Goal: Check status: Check status

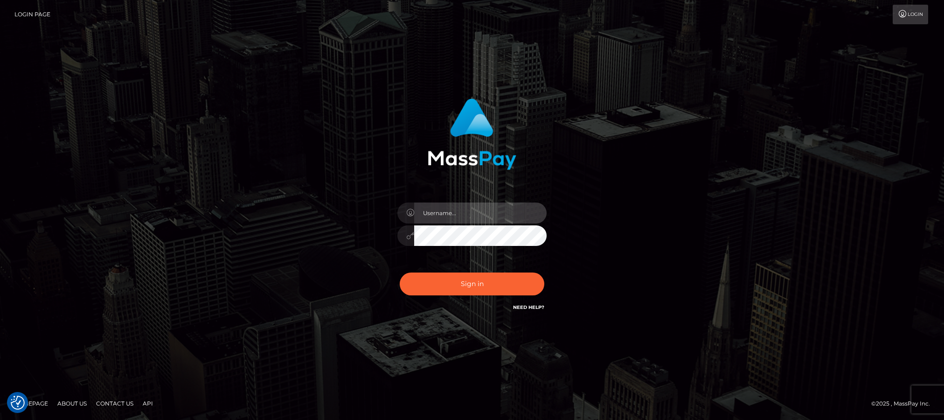
type input "Jiecel"
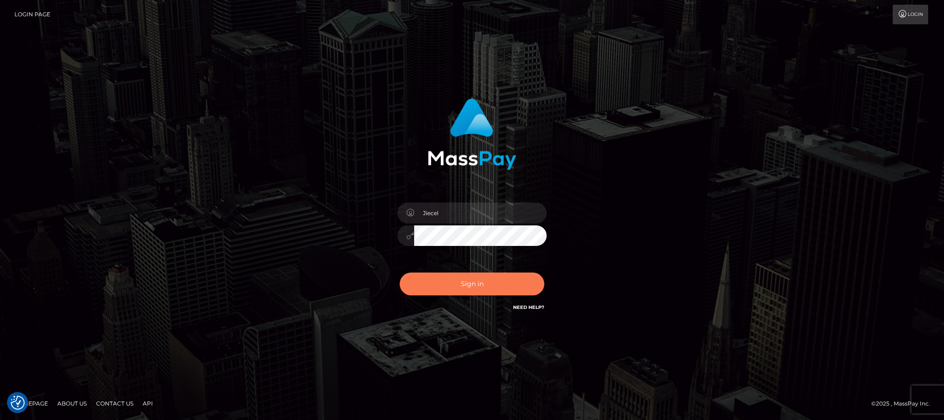
click at [499, 290] on button "Sign in" at bounding box center [472, 283] width 145 height 23
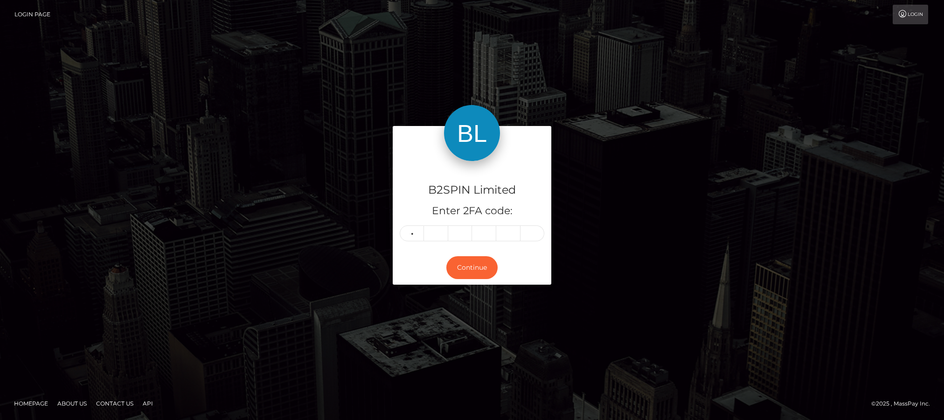
type input "6"
type input "0"
type input "9"
type input "4"
type input "1"
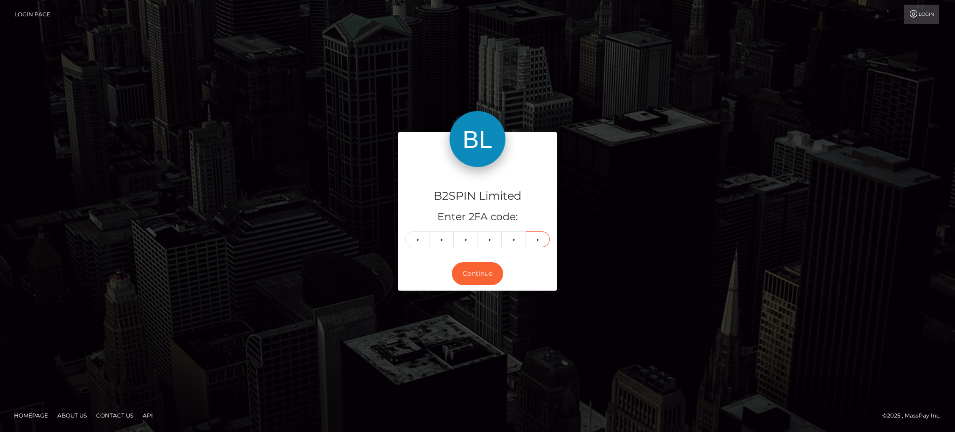
type input "6"
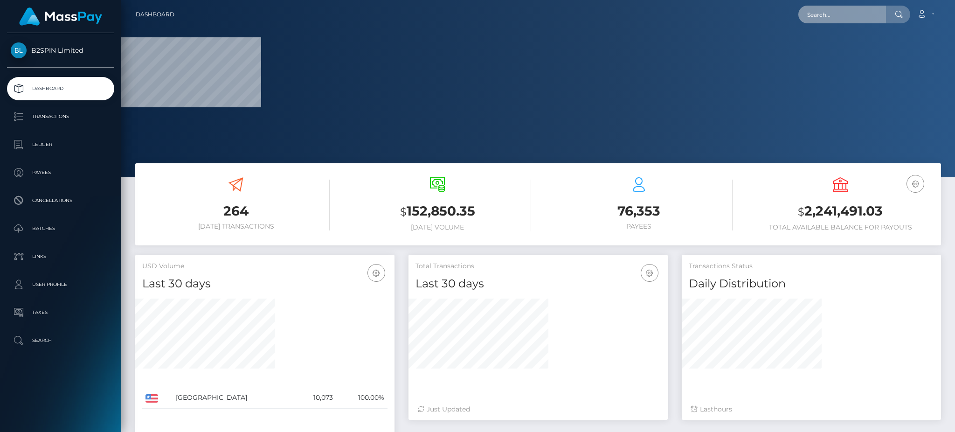
click at [866, 19] on input "text" at bounding box center [843, 15] width 88 height 18
paste input "3187186"
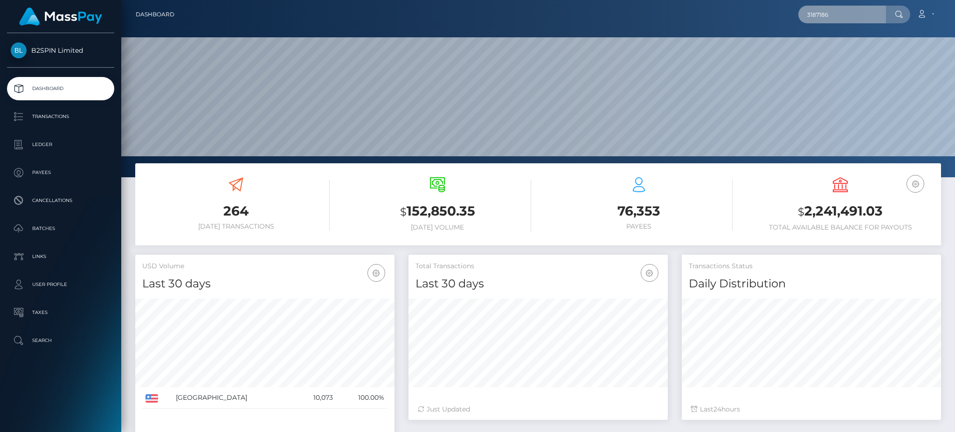
scroll to position [166, 259]
click at [838, 13] on input "3187186" at bounding box center [843, 15] width 88 height 18
type input "3187186"
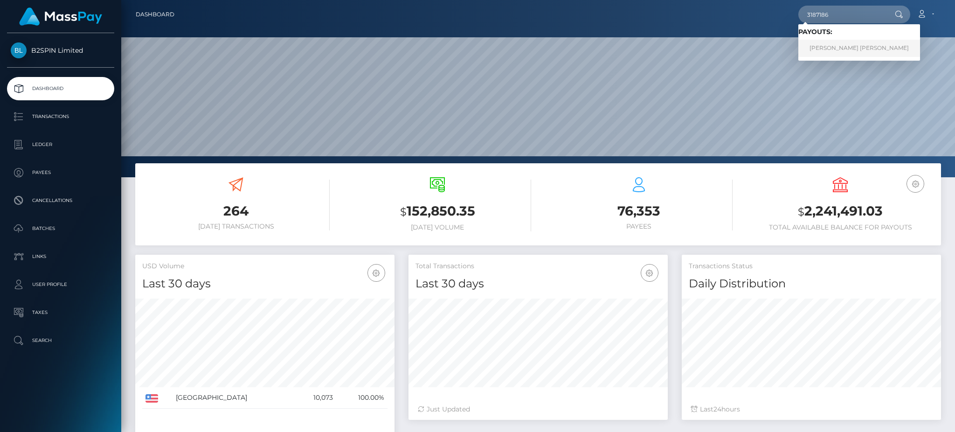
click at [843, 54] on link "JORY STAN RAYTON" at bounding box center [860, 48] width 122 height 17
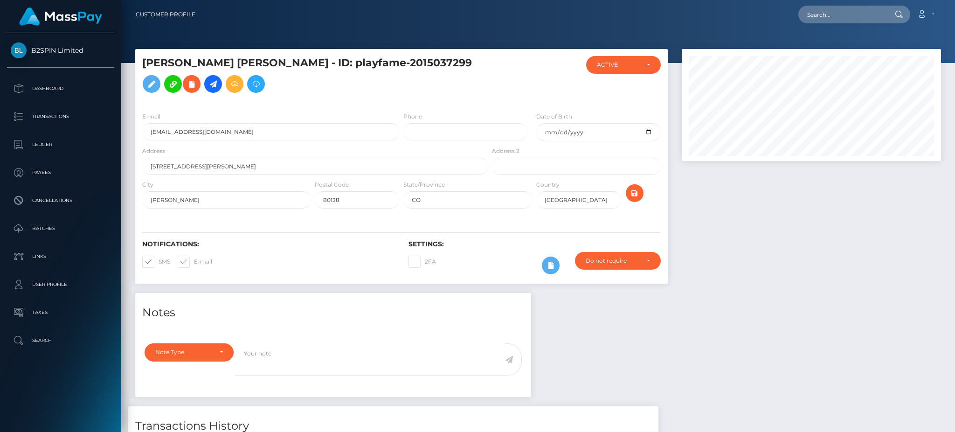
scroll to position [112, 259]
click at [785, 272] on div at bounding box center [811, 171] width 273 height 244
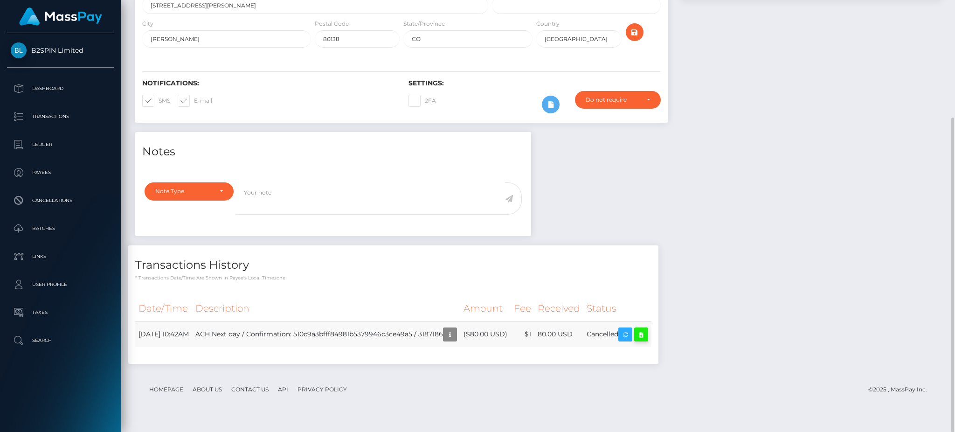
click at [647, 341] on icon at bounding box center [641, 335] width 11 height 12
